Goal: Task Accomplishment & Management: Complete application form

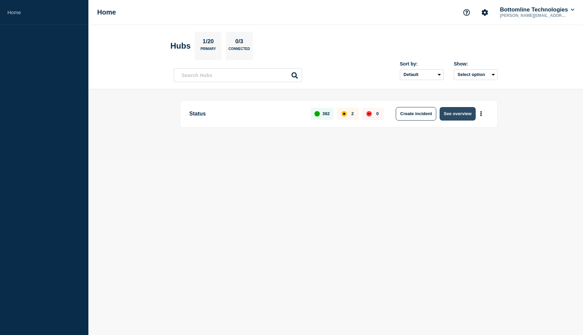
click at [459, 111] on button "See overview" at bounding box center [458, 114] width 36 height 14
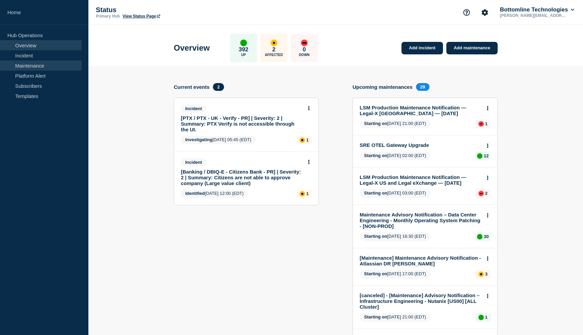
click at [55, 64] on link "Maintenance" at bounding box center [41, 65] width 82 height 10
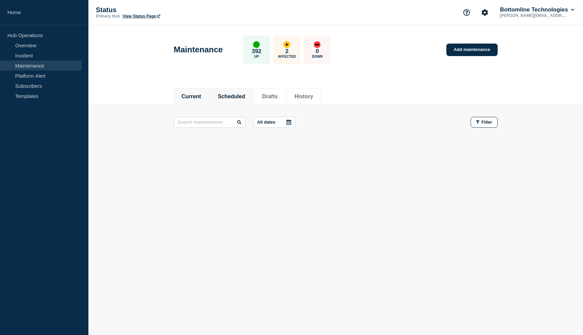
click at [229, 91] on li "Scheduled" at bounding box center [231, 96] width 43 height 17
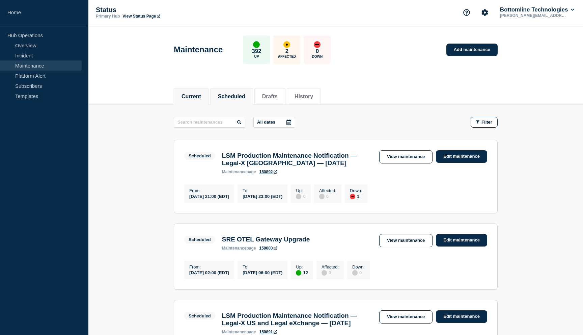
click at [199, 103] on li "Current" at bounding box center [191, 96] width 35 height 17
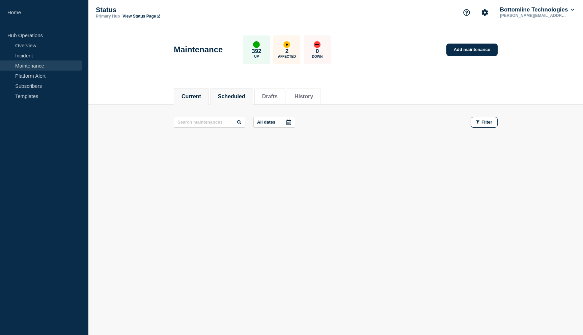
click at [233, 101] on li "Scheduled" at bounding box center [231, 96] width 43 height 17
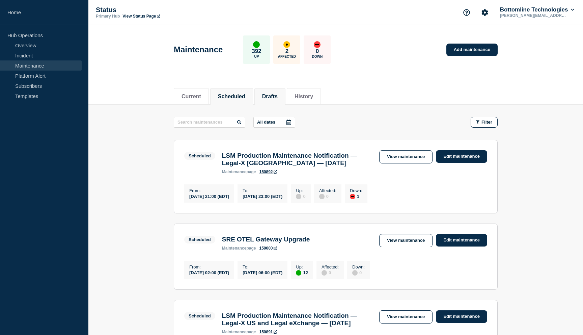
click at [270, 99] on button "Drafts" at bounding box center [270, 97] width 16 height 6
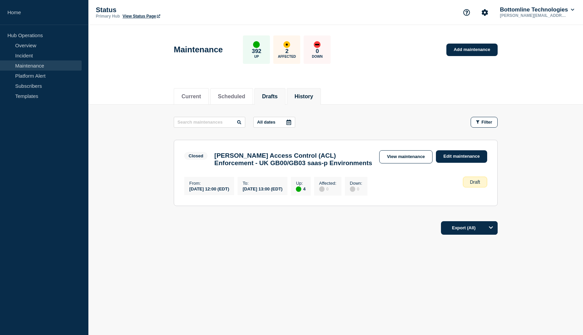
click at [304, 100] on li "History" at bounding box center [304, 96] width 34 height 17
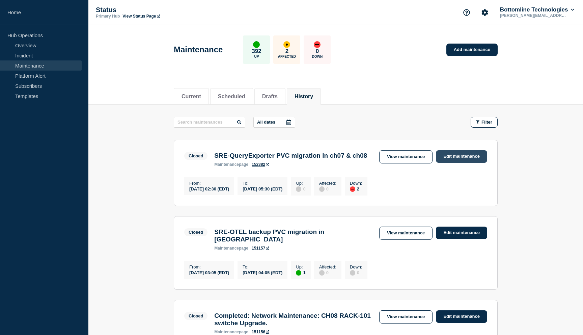
click at [453, 156] on link "Edit maintenance" at bounding box center [461, 156] width 51 height 12
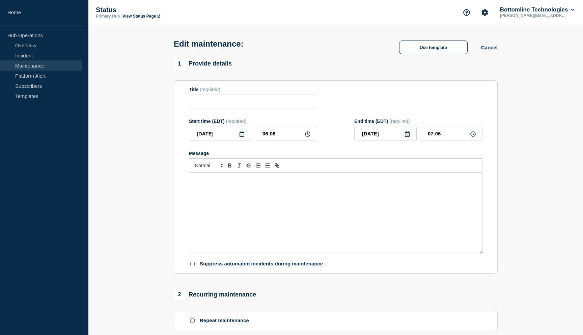
type input "SRE-QueryExporter PVC migration in ch07 & ch08"
type input "02:30"
type input "05:30"
checkbox input "true"
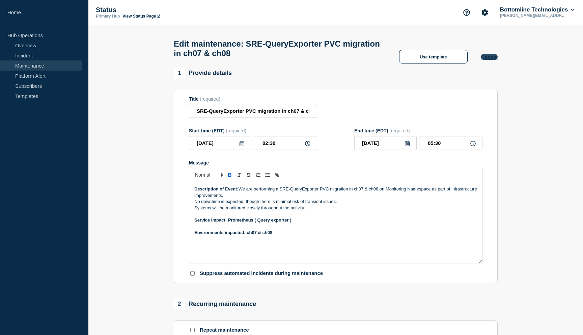
click at [493, 56] on button "Cancel" at bounding box center [489, 57] width 17 height 6
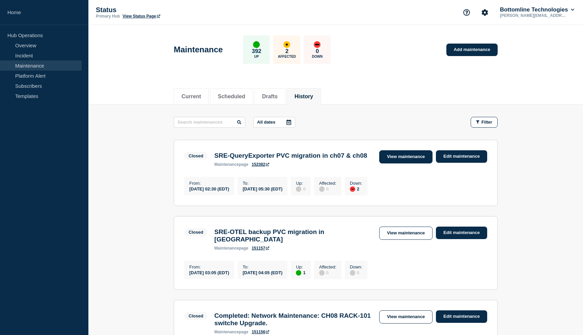
click at [423, 156] on link "View maintenance" at bounding box center [405, 156] width 53 height 13
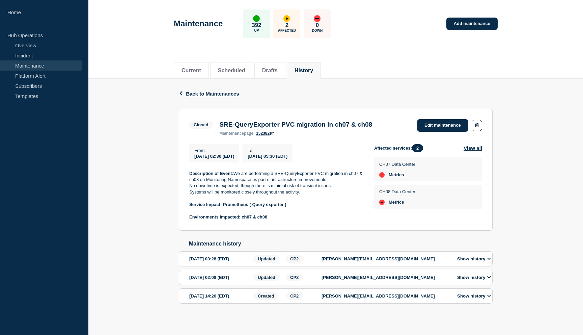
scroll to position [36, 0]
click at [446, 121] on link "Edit maintenance" at bounding box center [442, 125] width 51 height 12
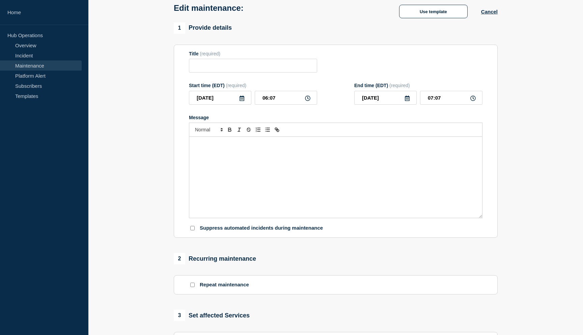
type input "SRE-QueryExporter PVC migration in ch07 & ch08"
type input "02:30"
type input "05:30"
checkbox input "true"
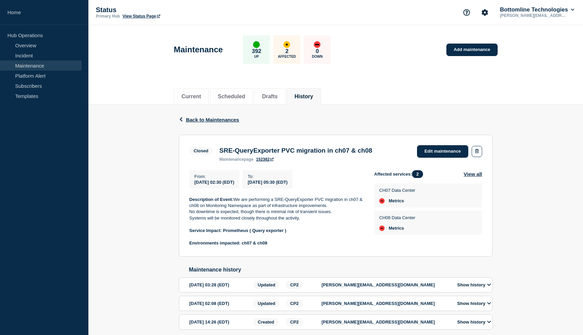
click at [490, 119] on div "Back Back to Maintenances" at bounding box center [336, 120] width 314 height 30
click at [473, 176] on button "View all" at bounding box center [473, 174] width 19 height 8
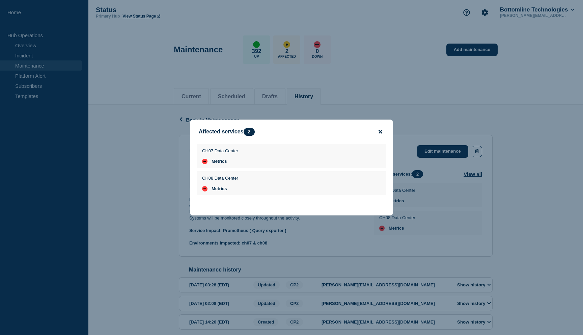
click at [380, 129] on icon "close button" at bounding box center [381, 131] width 4 height 5
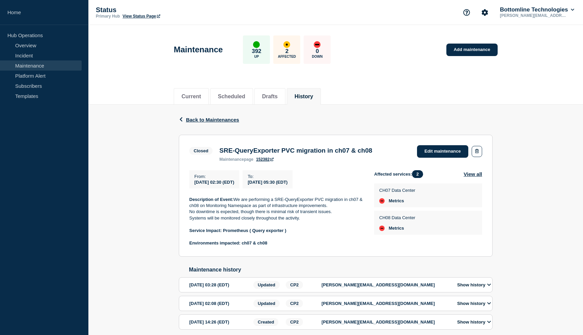
scroll to position [36, 0]
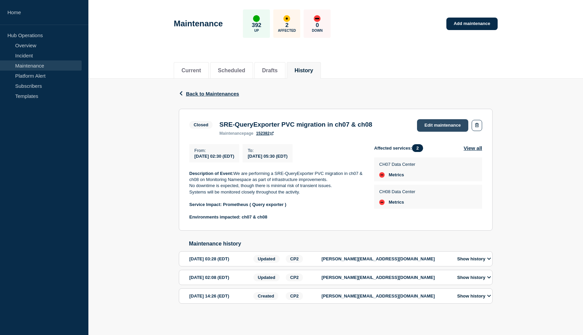
click at [441, 119] on link "Edit maintenance" at bounding box center [442, 125] width 51 height 12
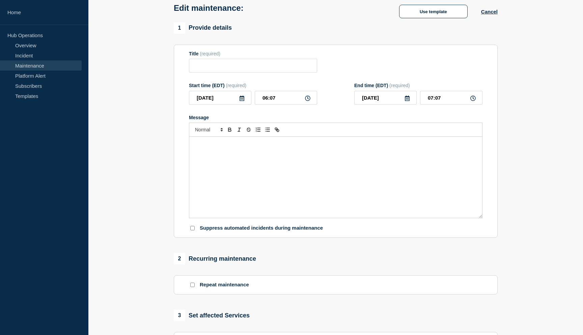
type input "SRE-QueryExporter PVC migration in ch07 & ch08"
type input "02:30"
type input "05:30"
checkbox input "true"
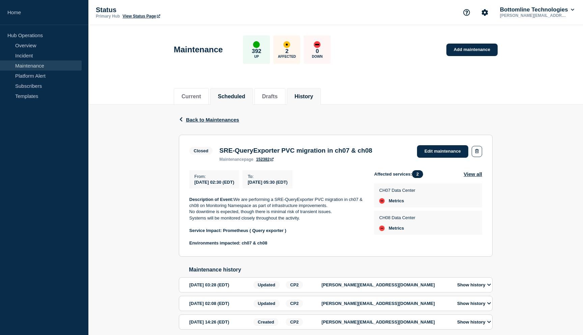
click at [234, 99] on button "Scheduled" at bounding box center [231, 97] width 27 height 6
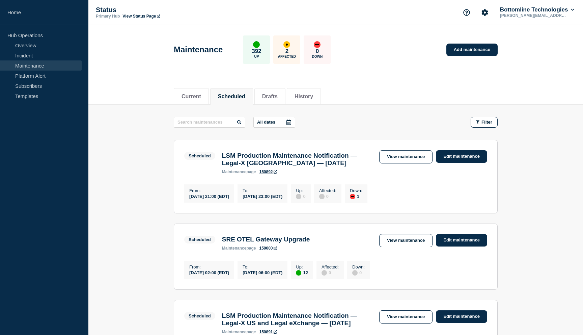
click at [298, 157] on h3 "LSM Production Maintenance Notification — Legal-X [GEOGRAPHIC_DATA] — [DATE]" at bounding box center [297, 159] width 151 height 15
click at [395, 156] on link "View maintenance" at bounding box center [405, 156] width 53 height 13
click at [310, 104] on li "History" at bounding box center [304, 96] width 34 height 17
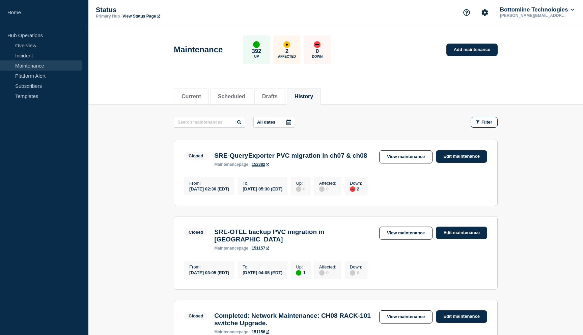
click at [262, 165] on link "152382" at bounding box center [261, 164] width 18 height 5
click at [469, 154] on link "Edit maintenance" at bounding box center [461, 156] width 51 height 12
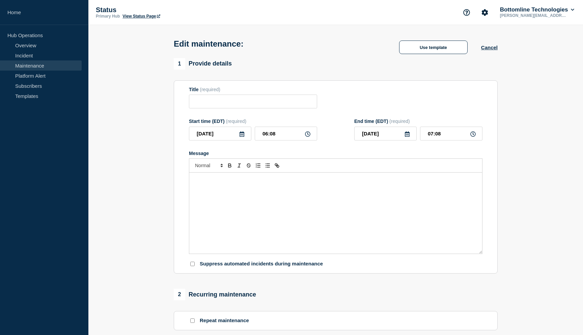
type input "SRE-QueryExporter PVC migration in ch07 & ch08"
type input "02:30"
type input "05:30"
checkbox input "true"
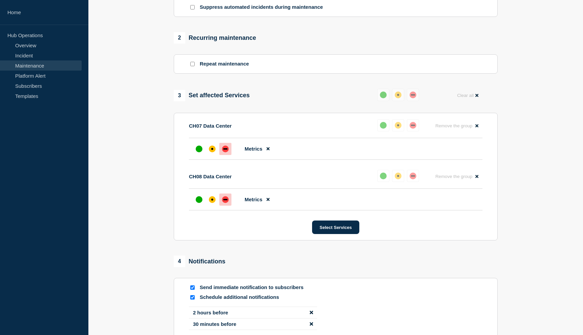
scroll to position [266, 0]
click at [194, 155] on div at bounding box center [199, 148] width 12 height 12
click at [199, 203] on div "up" at bounding box center [199, 199] width 7 height 7
click at [387, 101] on button at bounding box center [383, 94] width 12 height 12
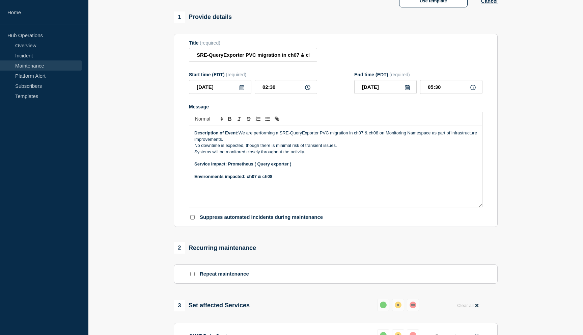
scroll to position [0, 0]
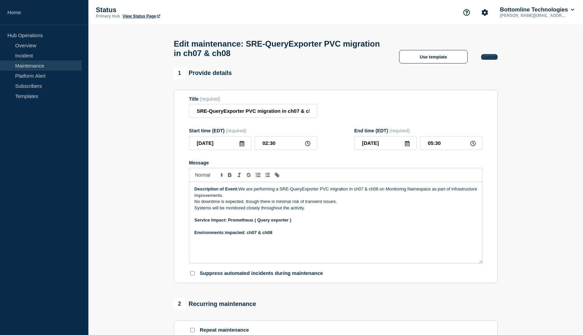
click at [490, 59] on button "Cancel" at bounding box center [489, 57] width 17 height 6
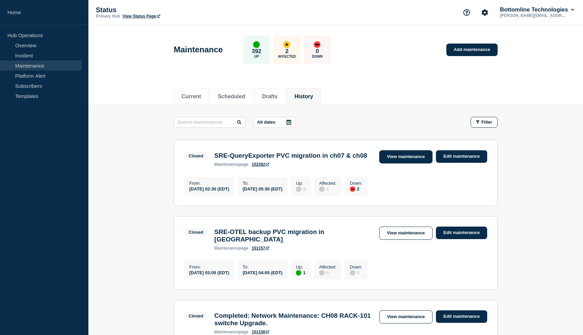
click at [419, 154] on link "View maintenance" at bounding box center [405, 156] width 53 height 13
click at [398, 160] on link "View maintenance" at bounding box center [405, 156] width 53 height 13
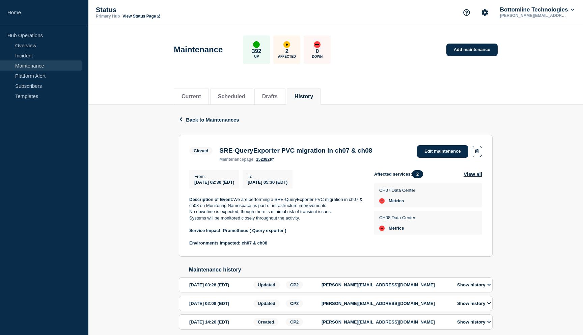
scroll to position [36, 0]
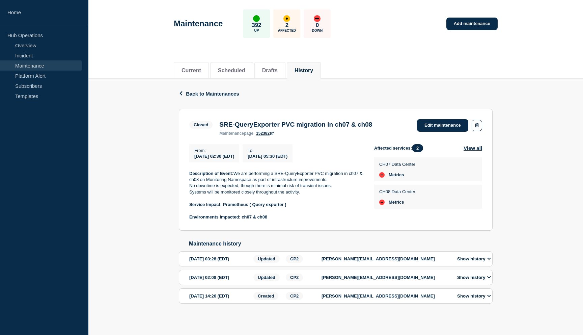
click at [366, 86] on div "Back Back to Maintenances" at bounding box center [336, 94] width 314 height 30
drag, startPoint x: 281, startPoint y: 152, endPoint x: 296, endPoint y: 152, distance: 15.2
click at [288, 154] on span "2025-10-14 05:30 (EDT)" at bounding box center [268, 156] width 40 height 5
drag, startPoint x: 308, startPoint y: 152, endPoint x: 257, endPoint y: 154, distance: 50.3
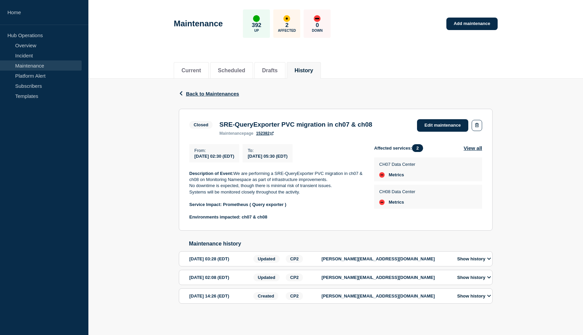
click at [257, 154] on div "To : 2025-10-14 05:30 (EDT)" at bounding box center [268, 153] width 50 height 18
copy span "2025-10-14 05:30 (EDT)"
click at [531, 169] on div "Back Back to Maintenances Closed SRE-QueryExporter PVC migration in ch07 & ch08…" at bounding box center [335, 202] width 495 height 246
click at [196, 68] on button "Current" at bounding box center [192, 71] width 20 height 6
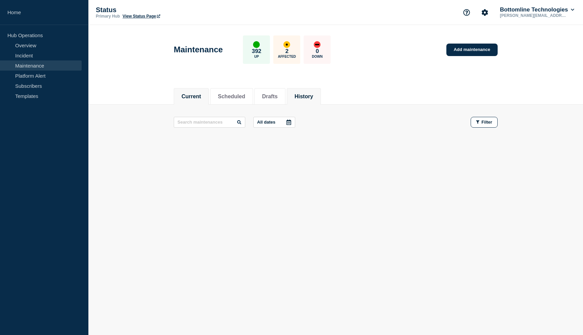
click at [301, 94] on button "History" at bounding box center [304, 97] width 19 height 6
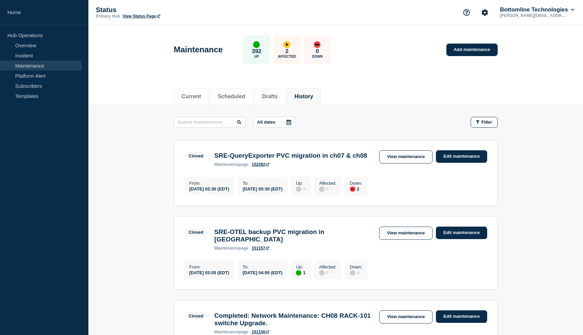
click at [424, 122] on div "All dates Filter" at bounding box center [336, 122] width 324 height 11
click at [407, 155] on link "View maintenance" at bounding box center [405, 156] width 53 height 13
click at [469, 51] on link "Add maintenance" at bounding box center [472, 50] width 51 height 12
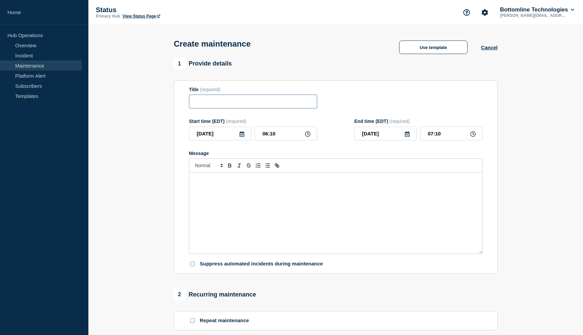
click at [233, 106] on input "Title" at bounding box center [253, 102] width 128 height 14
paste input "SRE-QueryExporter PVC migration in ch07 & ch08"
drag, startPoint x: 213, startPoint y: 103, endPoint x: 183, endPoint y: 102, distance: 30.1
click at [183, 102] on section "Title (required) SRE-QueryExporter PVC migration in ch07 & ch08 Start time (EDT…" at bounding box center [336, 176] width 324 height 193
click at [238, 102] on input "SRE-QueryExporter PVC migration in ch07 & ch08" at bounding box center [253, 102] width 128 height 14
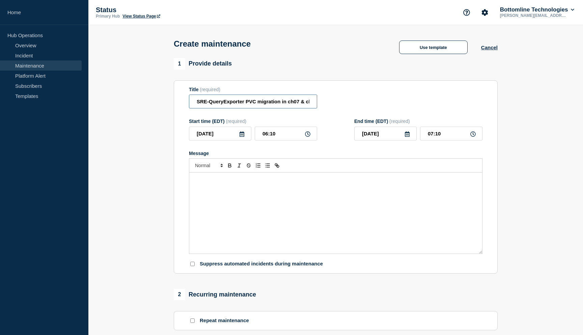
scroll to position [0, 6]
drag, startPoint x: 272, startPoint y: 102, endPoint x: 330, endPoint y: 103, distance: 57.8
click at [331, 104] on div "Title (required) SRE-QueryExporter PVC migration in ch07 & ch08" at bounding box center [336, 98] width 294 height 22
click at [292, 104] on input "SRE-QueryExporter PVC migration in ch07 & ch08" at bounding box center [253, 102] width 128 height 14
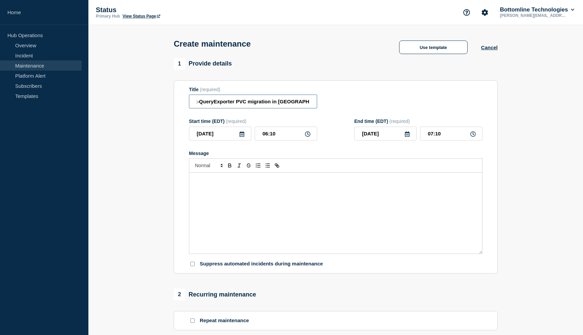
type input "SRE-QueryExporter PVC migration in GB00 & GB03"
click at [241, 137] on icon at bounding box center [241, 133] width 5 height 5
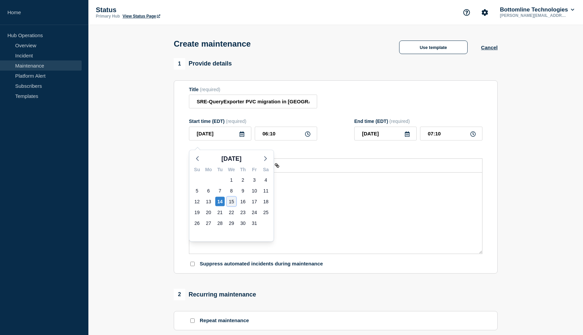
click at [231, 201] on div "15" at bounding box center [231, 201] width 9 height 9
type input "2025-10-15"
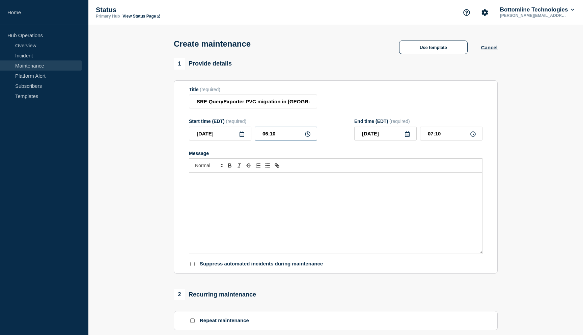
click at [285, 140] on input "06:10" at bounding box center [286, 134] width 62 height 14
type input "02:10"
type input "03:10"
type input "02:30"
click at [431, 140] on input "03:30" at bounding box center [451, 134] width 62 height 14
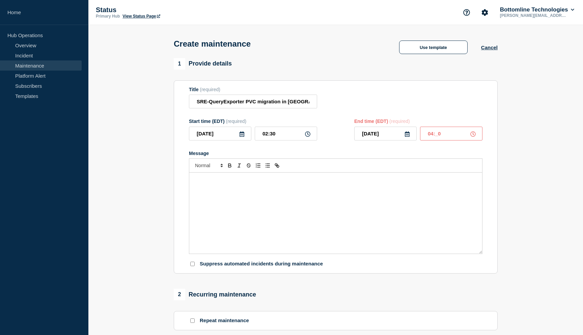
type input "04:40"
click at [463, 155] on form "Title (required) SRE-QueryExporter PVC migration in GB00 & GB03 Start time (EDT…" at bounding box center [336, 177] width 294 height 181
click at [240, 195] on div "Message" at bounding box center [335, 213] width 293 height 81
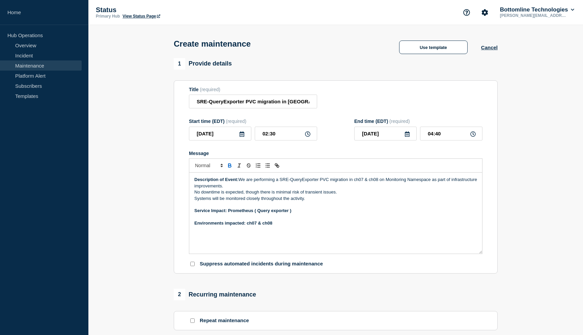
click at [417, 186] on p "Description of Event: We are performing a SRE-QueryExporter PVC migration in ch…" at bounding box center [335, 183] width 283 height 12
click at [404, 189] on p "Description of Event: We are performing a SRE-QueryExporter PVC migration in ch…" at bounding box center [335, 183] width 283 height 12
click at [402, 189] on p "Description of Event: We are performing a SRE-QueryExporter PVC migration in ch…" at bounding box center [335, 183] width 283 height 12
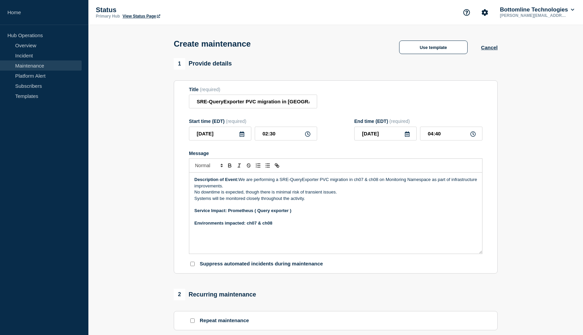
click at [402, 189] on p "Description of Event: We are performing a SRE-QueryExporter PVC migration in ch…" at bounding box center [335, 183] width 283 height 12
drag, startPoint x: 380, startPoint y: 187, endPoint x: 357, endPoint y: 188, distance: 22.7
click at [357, 188] on p "Description of Event: We are performing a SRE-QueryExporter PVC migration in ch…" at bounding box center [335, 183] width 283 height 12
click at [349, 214] on p "Service Impact: Prometheus ( Query exporter )" at bounding box center [335, 211] width 283 height 6
click at [249, 213] on strong "Service Impact: Prometheus ( Query exporter )" at bounding box center [242, 210] width 97 height 5
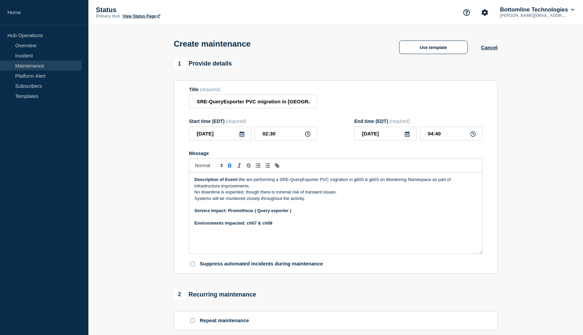
click at [249, 213] on strong "Service Impact: Prometheus ( Query exporter )" at bounding box center [242, 210] width 97 height 5
drag, startPoint x: 355, startPoint y: 185, endPoint x: 379, endPoint y: 185, distance: 24.0
click at [379, 185] on p "Description of Event: We are performing a SRE-QueryExporter PVC migration in gb…" at bounding box center [335, 183] width 283 height 12
copy p "gb00 & gb03"
drag, startPoint x: 281, startPoint y: 234, endPoint x: 248, endPoint y: 230, distance: 33.3
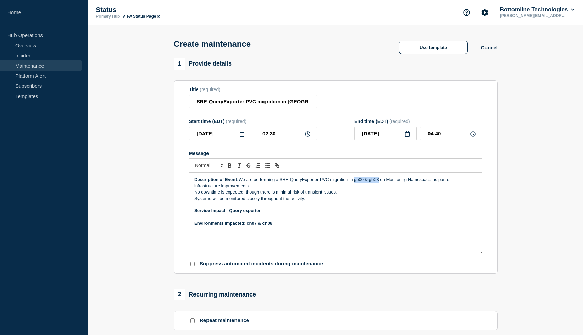
click at [248, 230] on div "Description of Event: We are performing a SRE-QueryExporter PVC migration in gb…" at bounding box center [335, 213] width 293 height 81
drag, startPoint x: 273, startPoint y: 230, endPoint x: 265, endPoint y: 230, distance: 7.8
click at [265, 226] on p "Environments impacted: gb00 & gb03" at bounding box center [335, 223] width 283 height 6
click at [249, 226] on p "Environments impacted: gb00 & gb03" at bounding box center [335, 223] width 283 height 6
click at [270, 226] on p "Environments impacted: gb00 & gb03" at bounding box center [335, 223] width 283 height 6
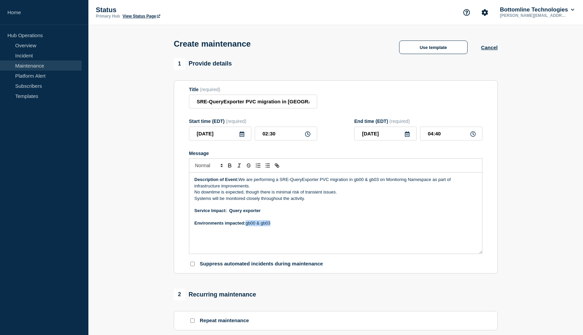
drag, startPoint x: 275, startPoint y: 231, endPoint x: 247, endPoint y: 230, distance: 28.0
click at [247, 226] on p "Environments impacted: gb00 & gb03" at bounding box center [335, 223] width 283 height 6
click at [232, 168] on icon "Toggle bold text" at bounding box center [230, 165] width 6 height 6
click at [316, 226] on p "Environments impacted: gb00 & gb03" at bounding box center [335, 223] width 283 height 6
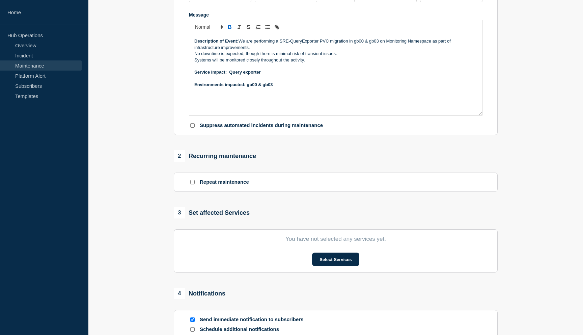
scroll to position [143, 0]
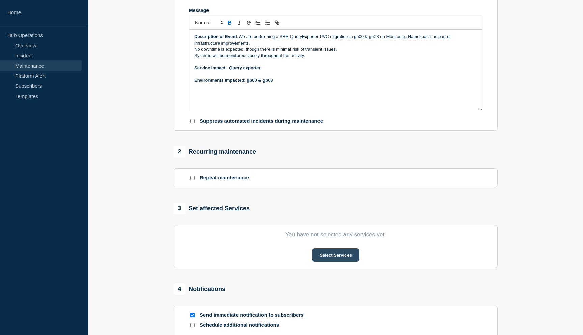
click at [335, 262] on button "Select Services" at bounding box center [335, 255] width 47 height 14
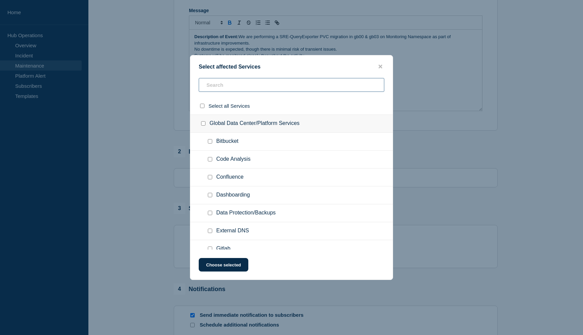
click at [273, 84] on input "text" at bounding box center [292, 85] width 186 height 14
type input "qu"
checkbox input "true"
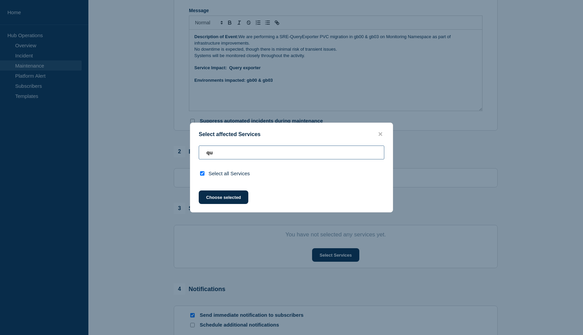
type input "q"
checkbox input "false"
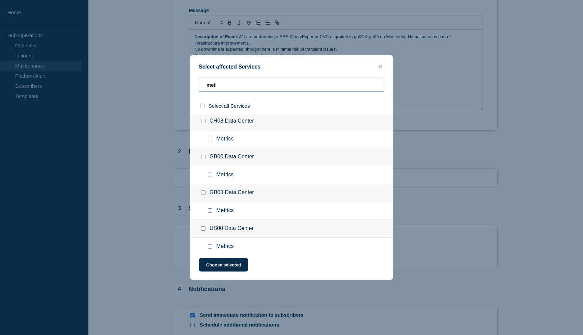
scroll to position [39, 0]
type input "met"
click at [212, 176] on input "Metrics checkbox" at bounding box center [210, 174] width 4 height 4
checkbox input "true"
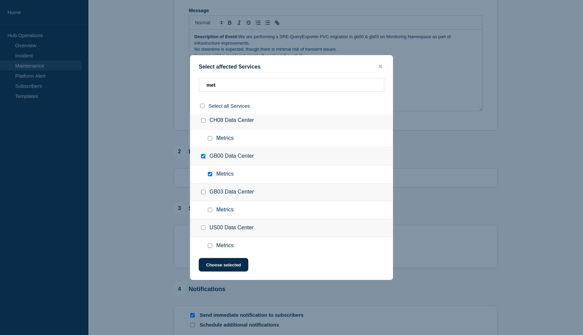
click at [210, 212] on input "Metrics checkbox" at bounding box center [210, 210] width 4 height 4
checkbox input "true"
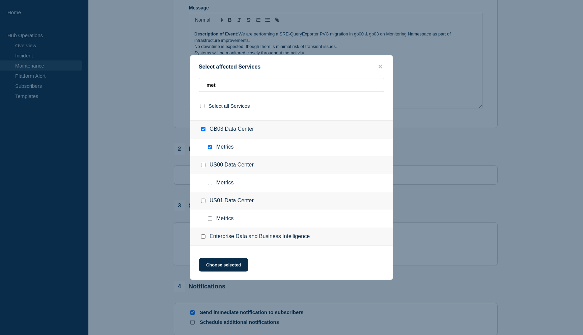
scroll to position [0, 0]
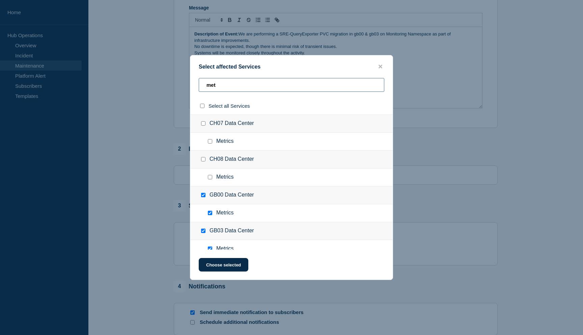
click at [331, 90] on input "met" at bounding box center [292, 85] width 186 height 14
type input "me"
checkbox input "false"
type input "m"
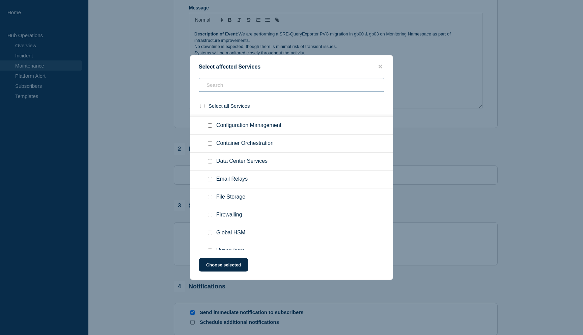
scroll to position [621, 0]
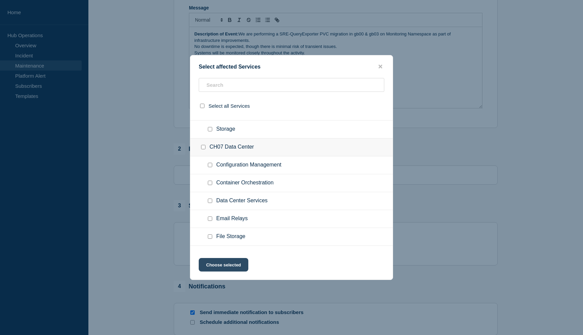
click at [231, 265] on button "Choose selected" at bounding box center [224, 265] width 50 height 14
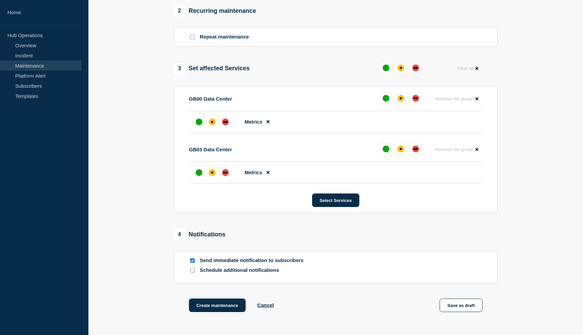
scroll to position [290, 0]
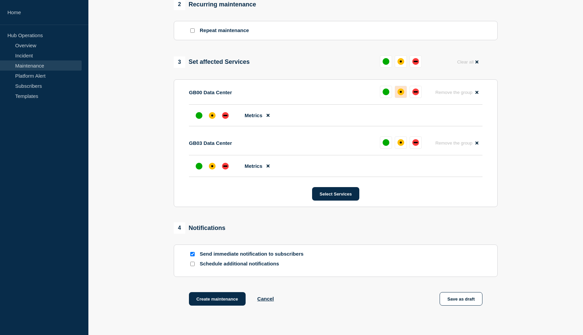
click at [401, 93] on div "affected" at bounding box center [401, 92] width 2 height 2
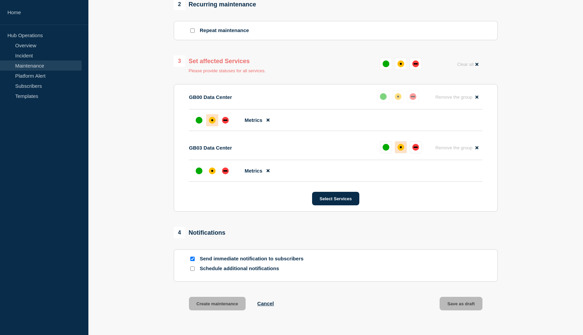
click at [401, 148] on div "affected" at bounding box center [401, 147] width 2 height 2
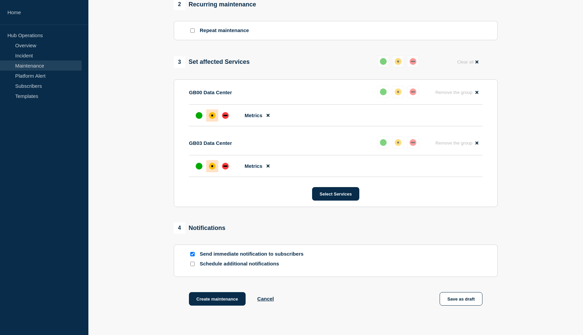
click at [412, 236] on div "1 Provide details Title (required) SRE-QueryExporter PVC migration in GB00 & GB…" at bounding box center [336, 45] width 332 height 555
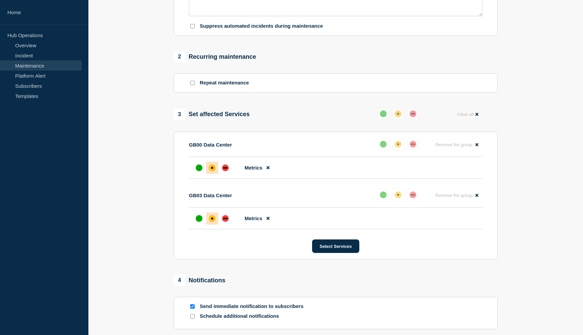
scroll to position [237, 0]
click at [427, 122] on div "Reset Clear all" at bounding box center [429, 114] width 105 height 13
click at [414, 115] on div "down" at bounding box center [413, 114] width 4 height 1
click at [402, 121] on button at bounding box center [398, 114] width 12 height 12
click at [385, 121] on button at bounding box center [383, 114] width 12 height 12
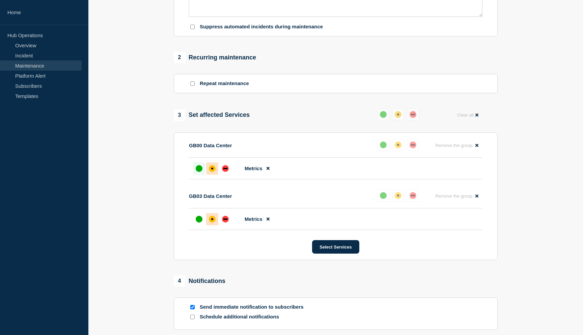
click at [197, 172] on div "up" at bounding box center [199, 168] width 7 height 7
click at [200, 222] on div "up" at bounding box center [199, 219] width 7 height 7
click at [210, 172] on div "affected" at bounding box center [212, 168] width 7 height 7
click at [214, 222] on div "affected" at bounding box center [212, 219] width 7 height 7
click at [274, 137] on div "3 Set affected Services Reset Clear all GB00 Data Center Reset Remove the group…" at bounding box center [336, 184] width 324 height 152
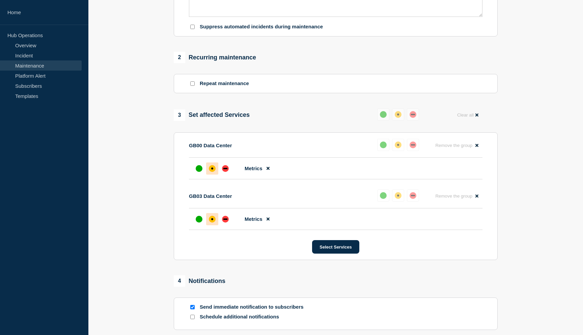
scroll to position [354, 0]
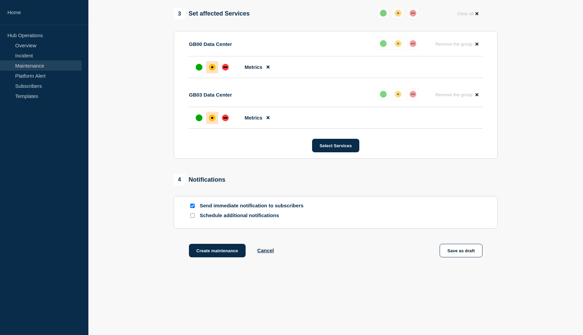
click at [203, 219] on div "Schedule additional notifications" at bounding box center [336, 217] width 294 height 10
click at [191, 215] on input "Schedule additional notifications" at bounding box center [192, 215] width 4 height 4
checkbox input "true"
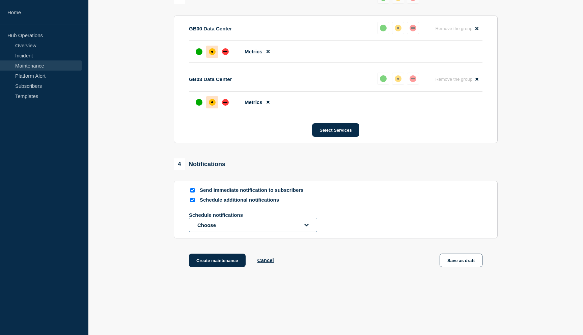
click at [225, 232] on button "Choose" at bounding box center [253, 225] width 128 height 14
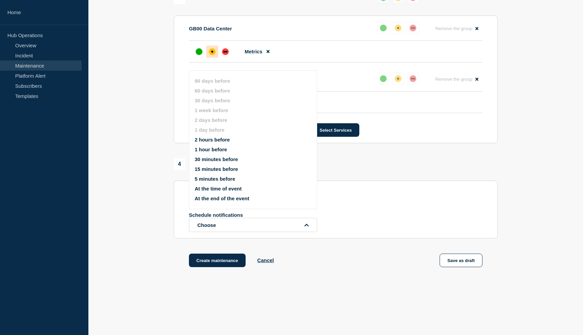
click at [233, 142] on li "2 hours before" at bounding box center [259, 140] width 128 height 6
click at [221, 142] on button "2 hours before" at bounding box center [212, 140] width 35 height 6
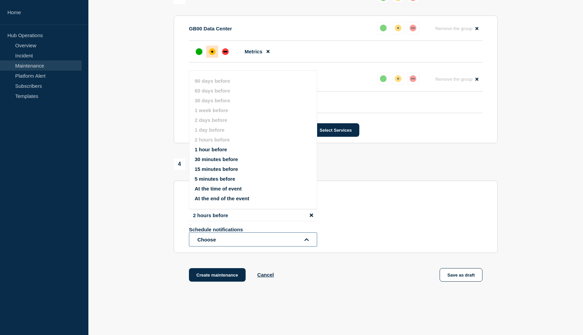
click at [223, 246] on button "Choose" at bounding box center [253, 239] width 128 height 14
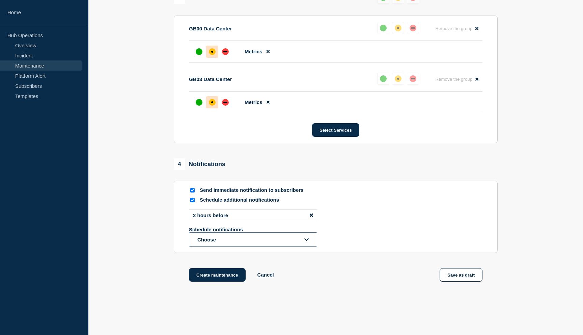
click at [221, 246] on button "Choose" at bounding box center [253, 239] width 128 height 14
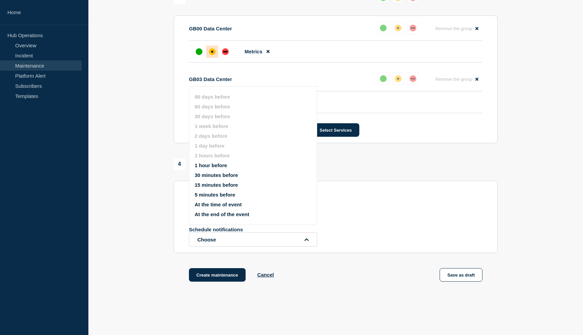
click at [219, 178] on button "30 minutes before" at bounding box center [216, 175] width 43 height 6
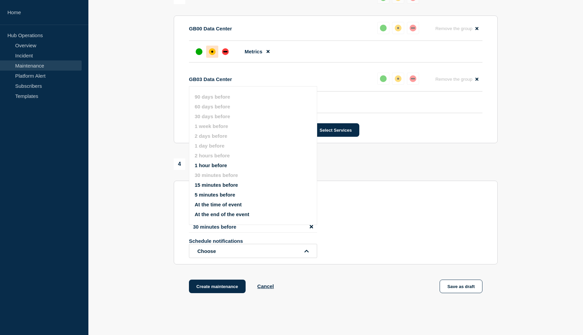
click at [357, 258] on div "Schedule notifications Choose" at bounding box center [336, 248] width 294 height 20
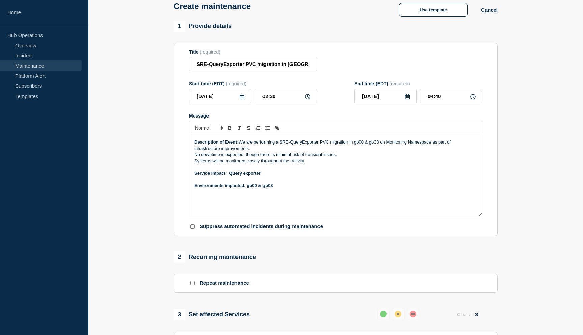
scroll to position [0, 0]
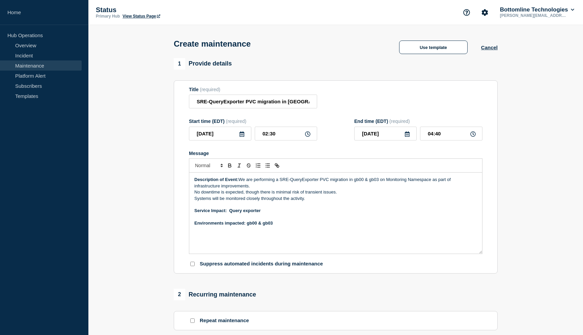
click at [311, 118] on form "Title (required) SRE-QueryExporter PVC migration in GB00 & GB03 Start time (EDT…" at bounding box center [336, 177] width 294 height 181
drag, startPoint x: 307, startPoint y: 103, endPoint x: 339, endPoint y: 107, distance: 31.9
click at [339, 107] on div "Title (required) SRE-QueryExporter PVC migration in GB00 & GB03" at bounding box center [336, 98] width 294 height 22
click at [282, 107] on input "SRE-QueryExporter PVC migration in GB00 & GB03" at bounding box center [253, 102] width 128 height 14
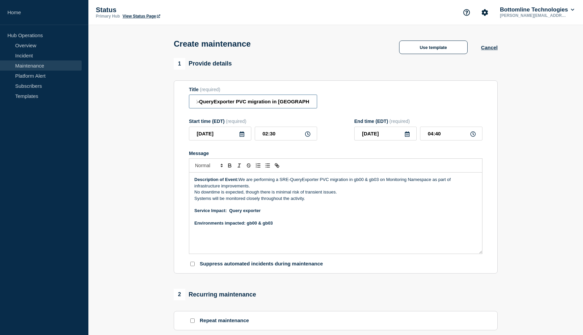
scroll to position [0, 0]
drag, startPoint x: 282, startPoint y: 107, endPoint x: 193, endPoint y: 102, distance: 89.3
click at [192, 103] on input "SRE-QueryExporter PVC migration in GB00 & GB03" at bounding box center [253, 102] width 128 height 14
click at [288, 118] on form "Title (required) SRE-QueryExporter PVC migration in GB00 & GB03 Start time (EDT…" at bounding box center [336, 177] width 294 height 181
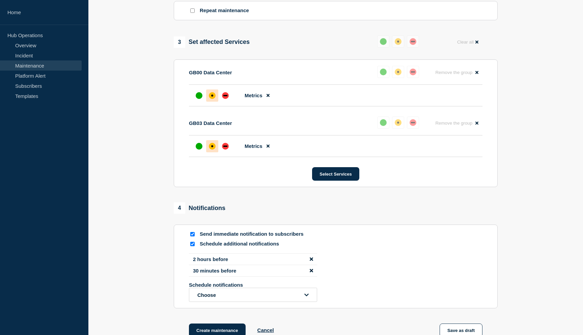
scroll to position [409, 0]
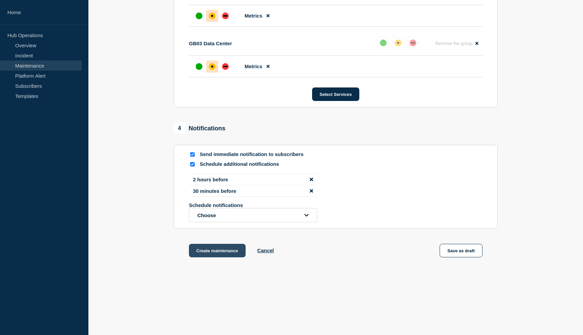
click at [209, 247] on button "Create maintenance" at bounding box center [217, 251] width 57 height 14
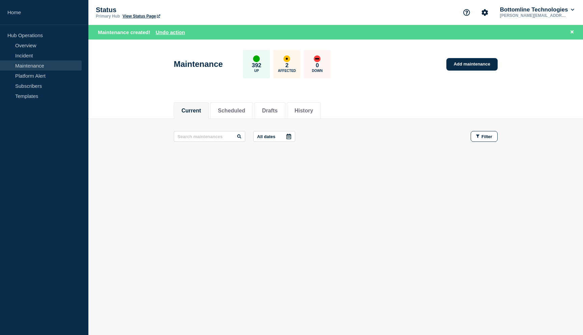
click at [275, 236] on body "Home Hub Operations Overview Incident Maintenance Platform Alert Subscribers Te…" at bounding box center [291, 167] width 583 height 335
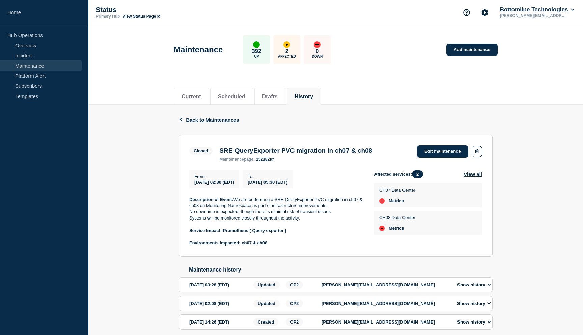
click at [289, 150] on h3 "SRE-QueryExporter PVC migration in ch07 & ch08" at bounding box center [295, 150] width 153 height 7
copy h3 "SRE-QueryExporter PVC migration in ch07 & ch08"
drag, startPoint x: 191, startPoint y: 203, endPoint x: 274, endPoint y: 247, distance: 94.3
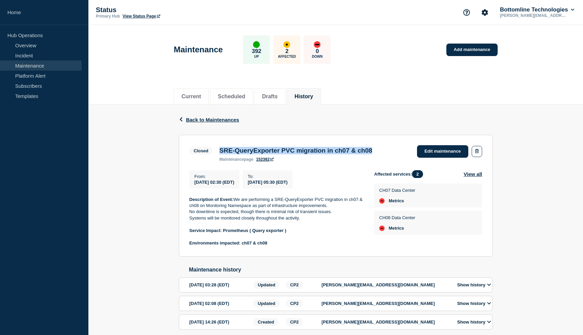
click at [274, 246] on div "Description of Event: We are performing a SRE-QueryExporter PVC migration in ch…" at bounding box center [276, 221] width 174 height 50
copy div "Description of Event: We are performing a SRE-QueryExporter PVC migration in ch…"
